Goal: Task Accomplishment & Management: Manage account settings

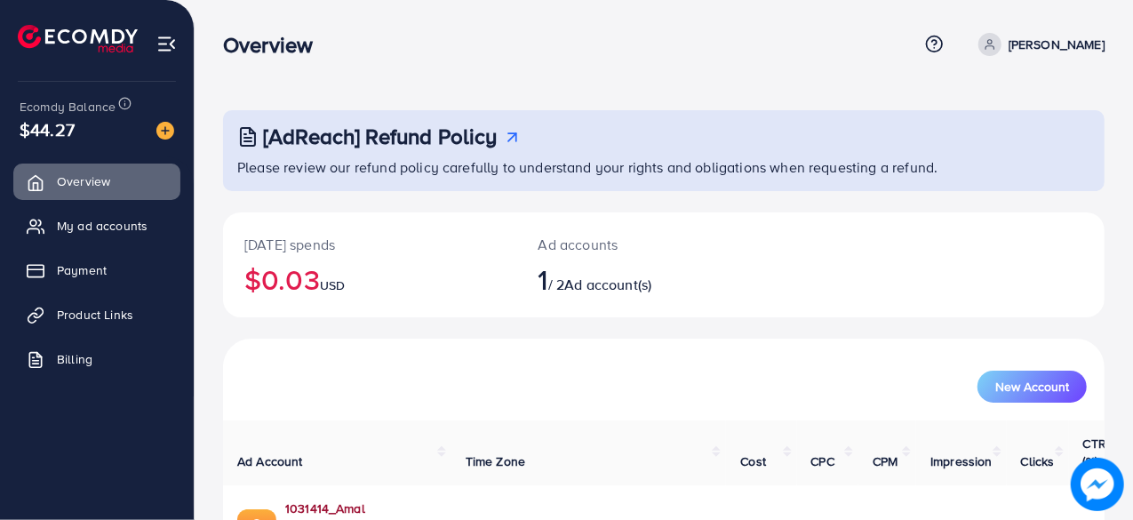
click at [402, 499] on link "1031414_Amal Collection_1754051557873" at bounding box center [361, 517] width 152 height 36
click at [437, 499] on link "1031414_Amal Collection_1754051557873" at bounding box center [361, 517] width 152 height 36
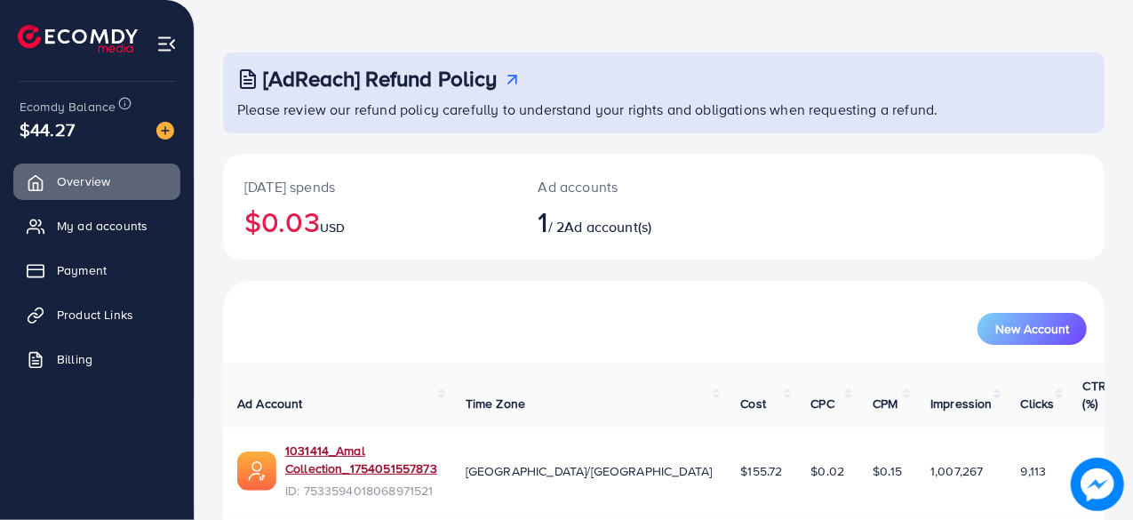
scroll to position [91, 0]
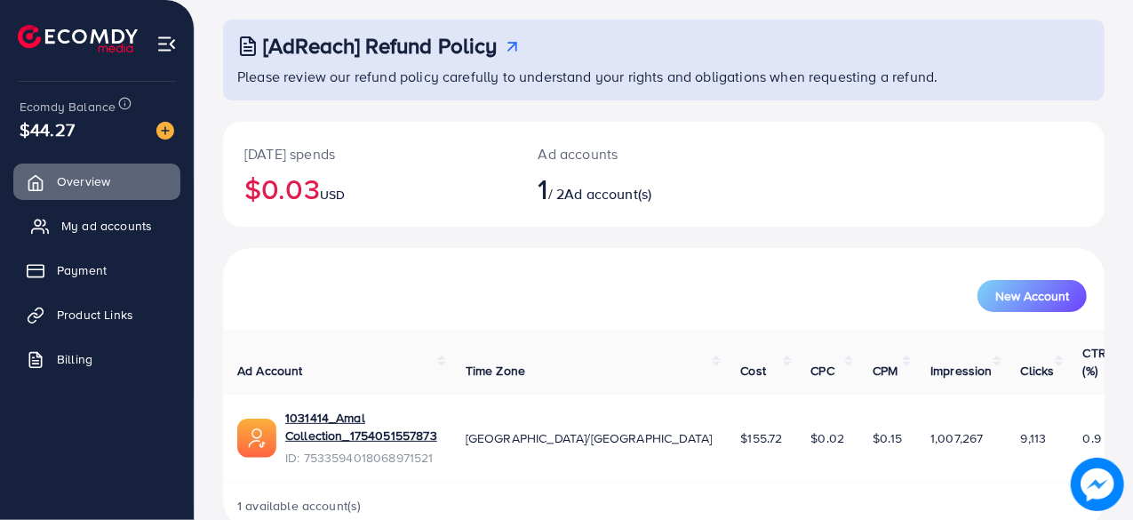
click at [91, 229] on span "My ad accounts" at bounding box center [106, 226] width 91 height 18
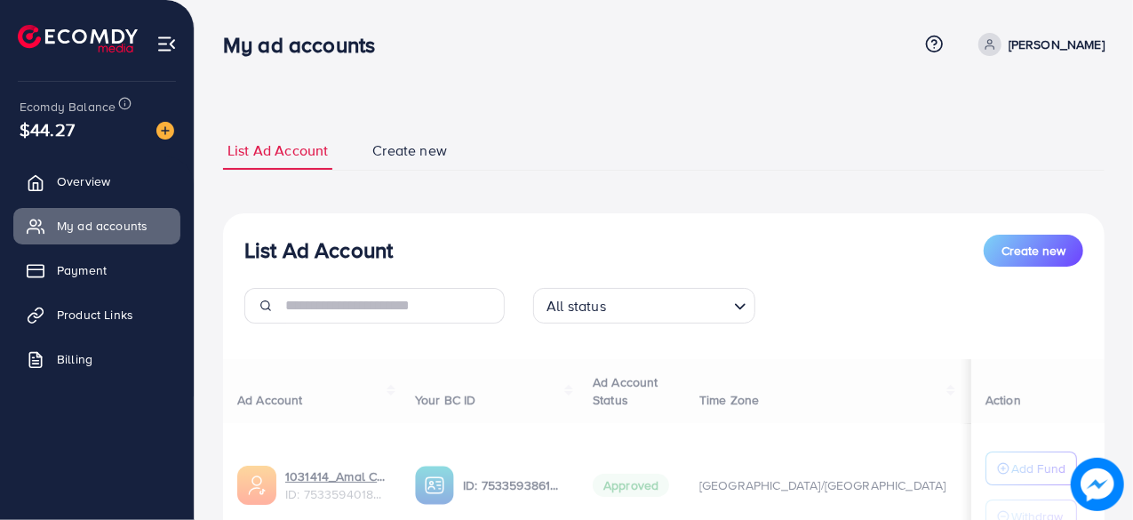
scroll to position [155, 0]
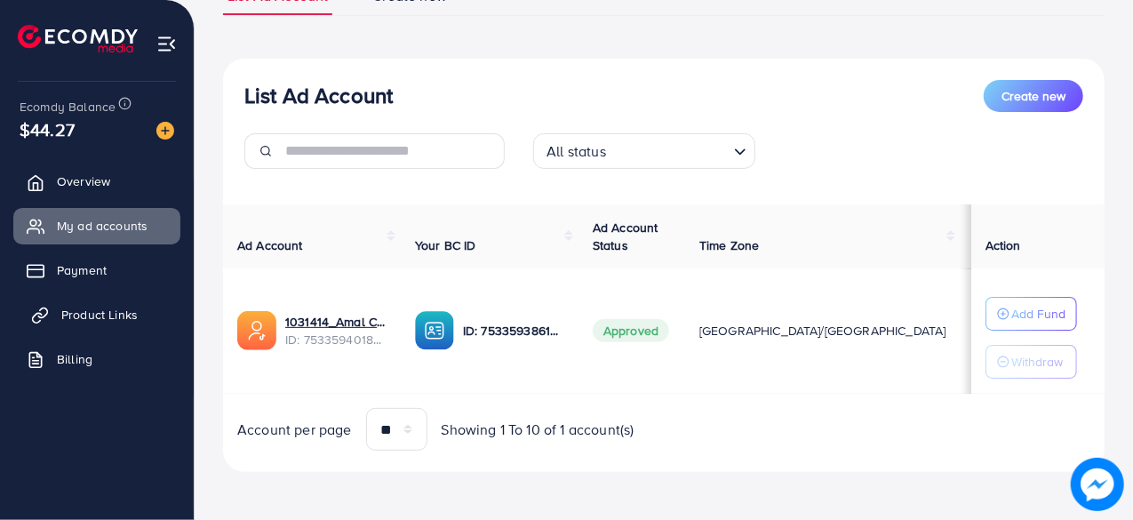
click at [109, 306] on span "Product Links" at bounding box center [99, 315] width 76 height 18
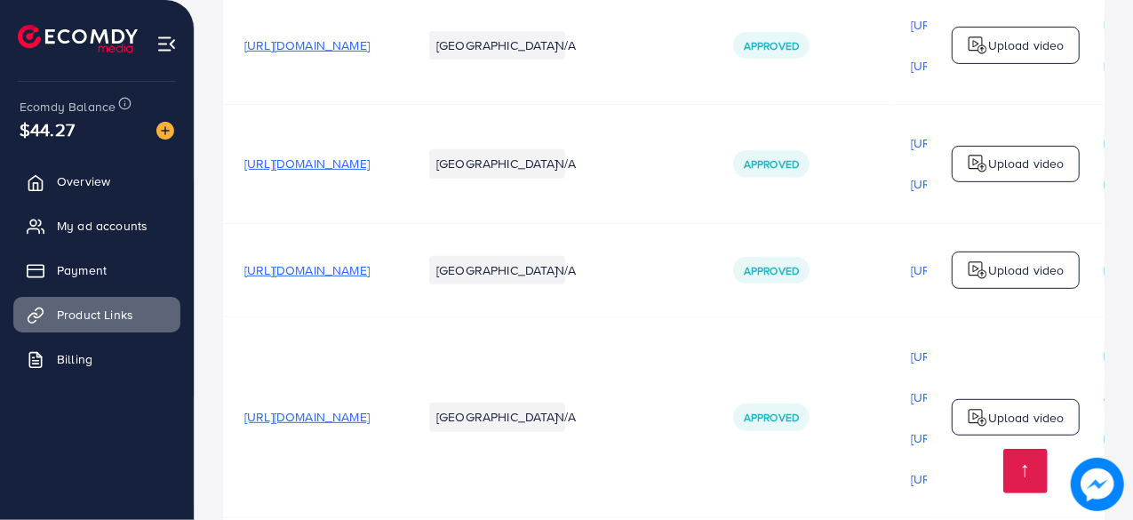
scroll to position [710, 0]
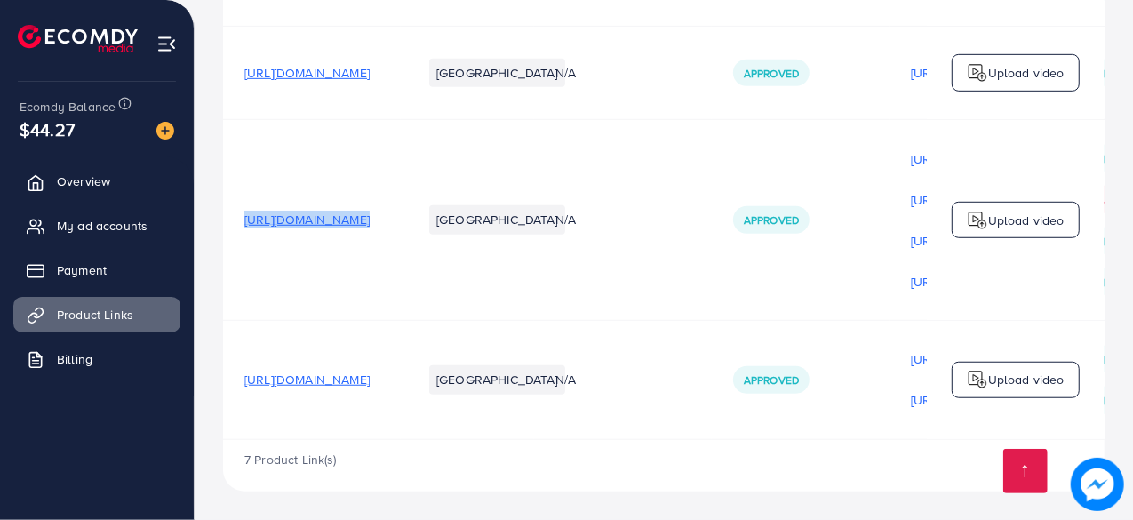
drag, startPoint x: 230, startPoint y: 217, endPoint x: 568, endPoint y: 211, distance: 337.6
click at [568, 211] on tr "[URL][DOMAIN_NAME] Pakistan N/A Approved [URL][DOMAIN_NAME] [URL][DOMAIN_NAME] …" at bounding box center [817, 219] width 1189 height 201
copy span "[URL][DOMAIN_NAME]"
click at [236, 164] on td "[URL][DOMAIN_NAME]" at bounding box center [312, 219] width 178 height 201
click at [123, 233] on span "My ad accounts" at bounding box center [106, 226] width 91 height 18
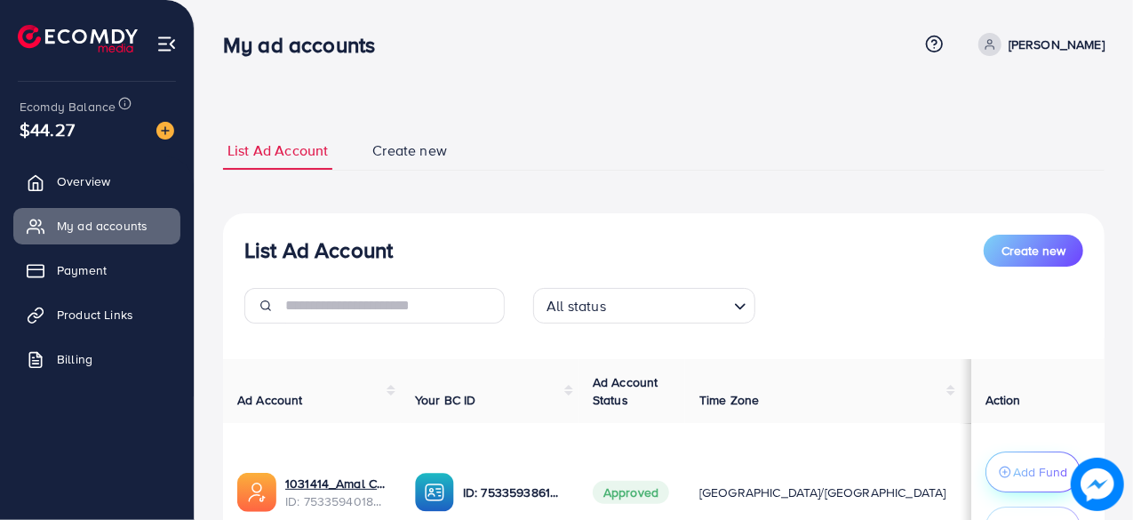
click at [1013, 472] on p "Add Fund" at bounding box center [1040, 471] width 54 height 21
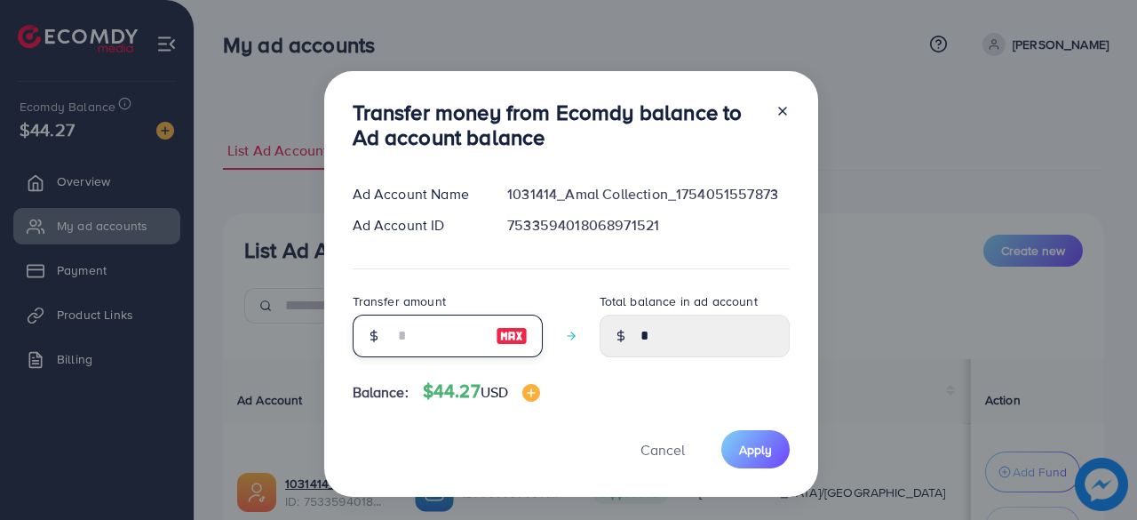
click at [403, 353] on input "number" at bounding box center [438, 335] width 89 height 43
type input "**"
type input "*****"
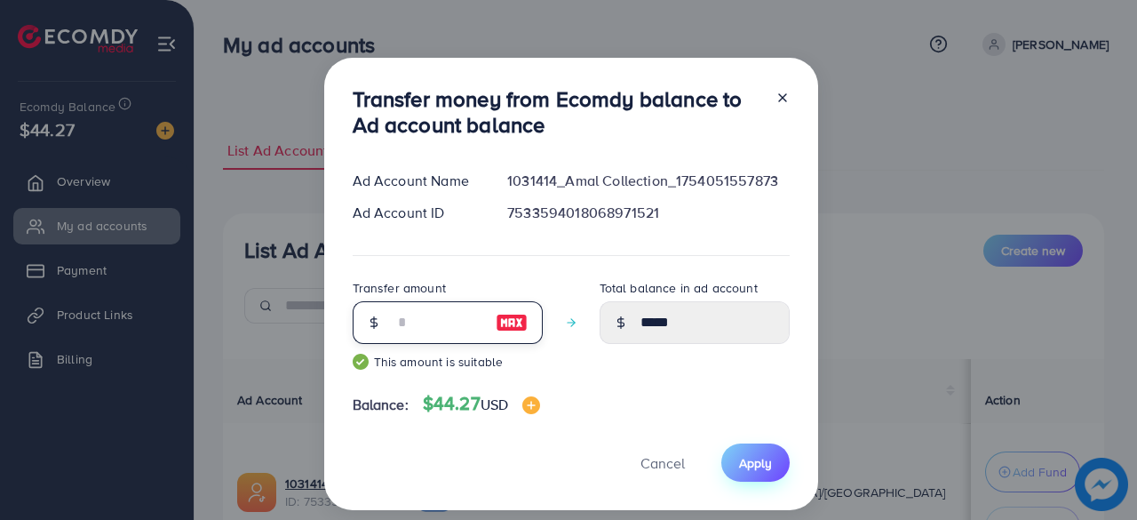
type input "**"
click at [755, 457] on span "Apply" at bounding box center [755, 463] width 33 height 18
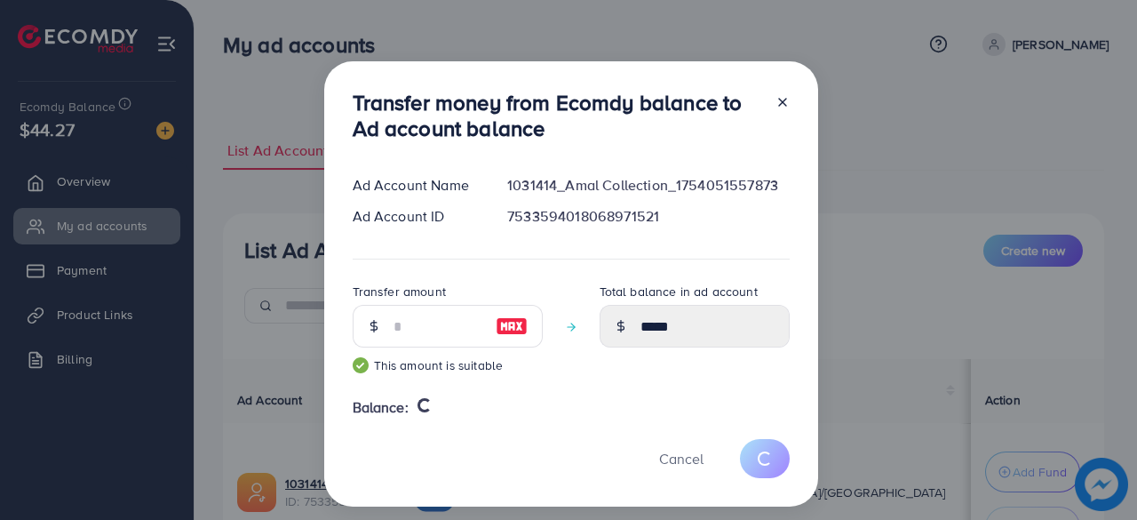
type input "*"
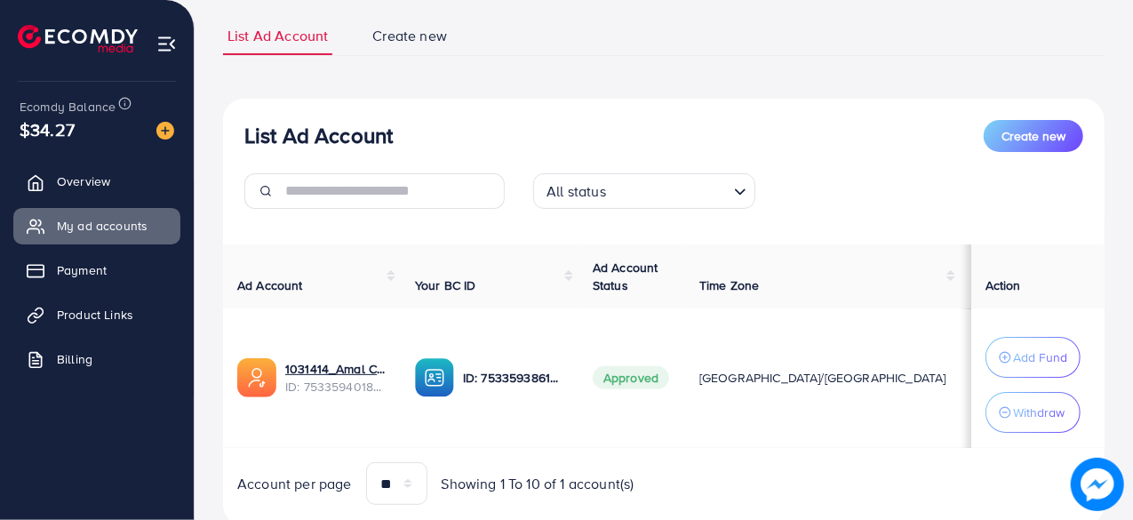
scroll to position [115, 0]
click at [1025, 418] on p "Withdraw" at bounding box center [1039, 411] width 52 height 21
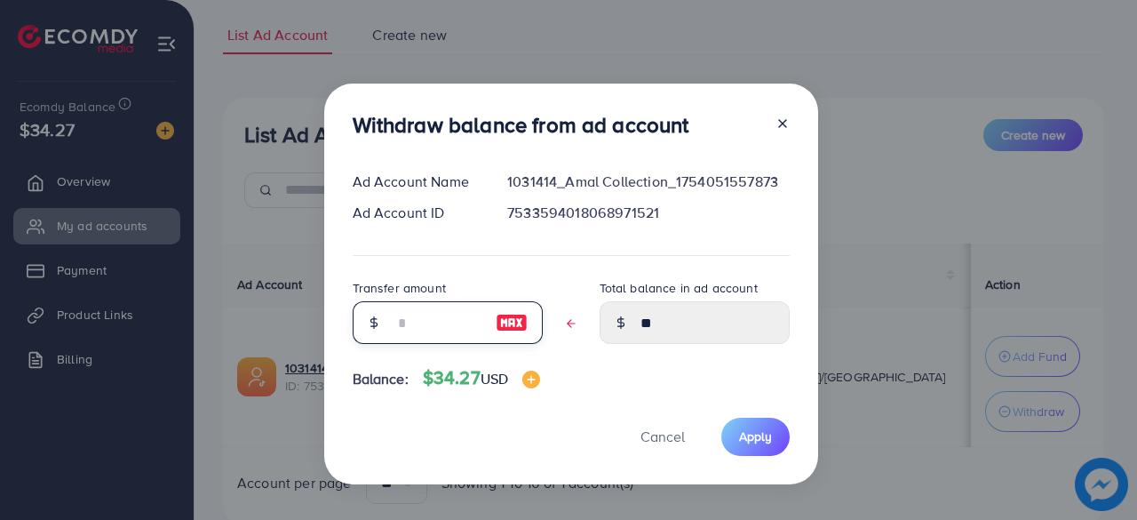
click at [457, 322] on input "text" at bounding box center [438, 322] width 89 height 43
type input "*"
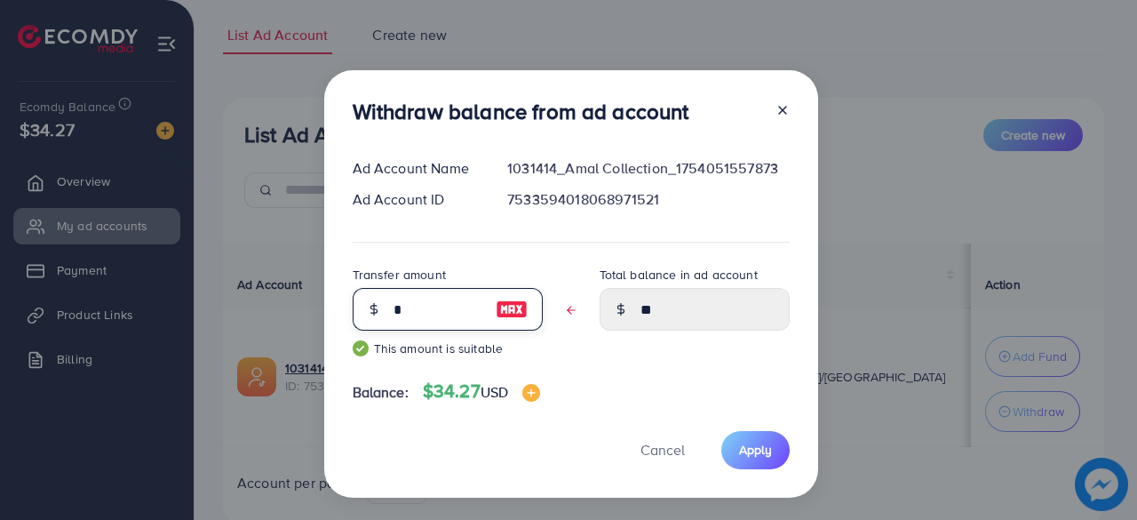
type input "****"
type input "*"
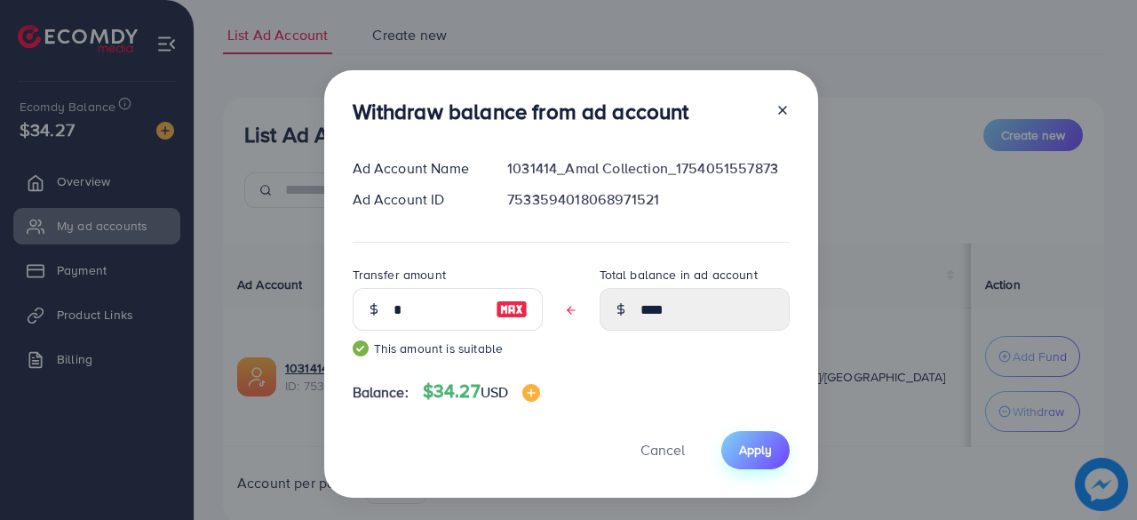
click at [749, 454] on span "Apply" at bounding box center [755, 450] width 33 height 18
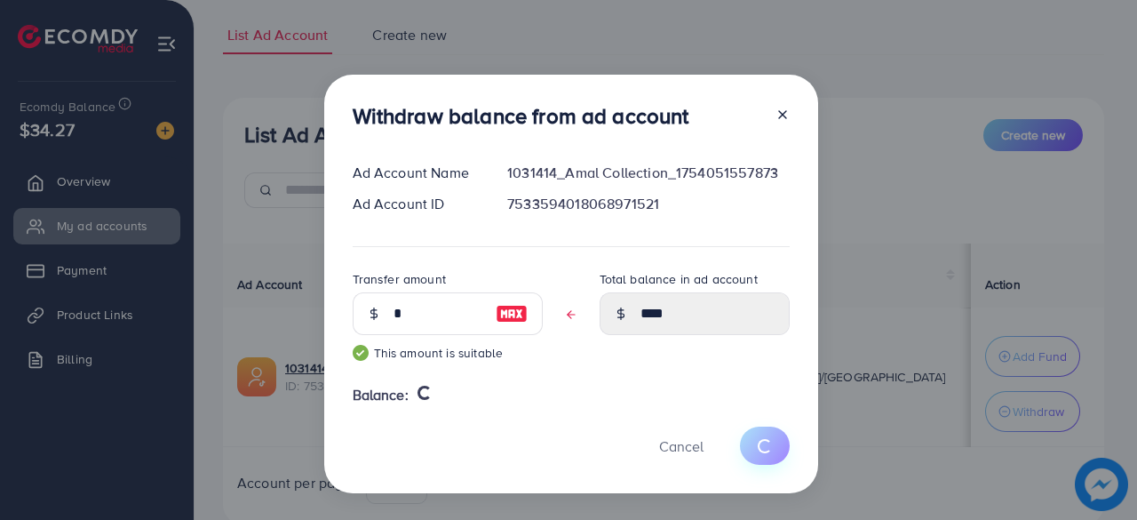
type input "**"
